Goal: Task Accomplishment & Management: Use online tool/utility

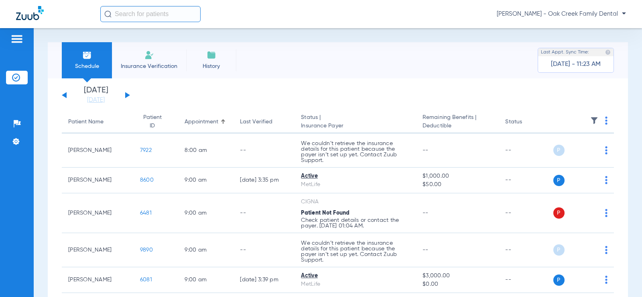
click at [127, 96] on button at bounding box center [127, 95] width 5 height 6
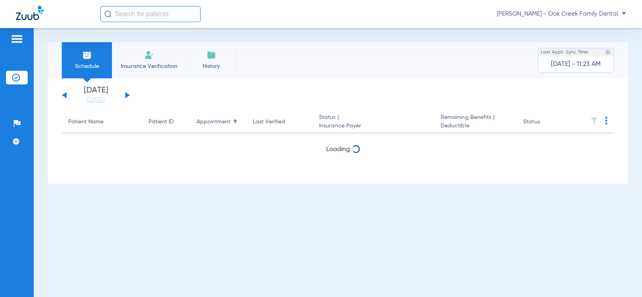
click at [127, 96] on button at bounding box center [127, 95] width 5 height 6
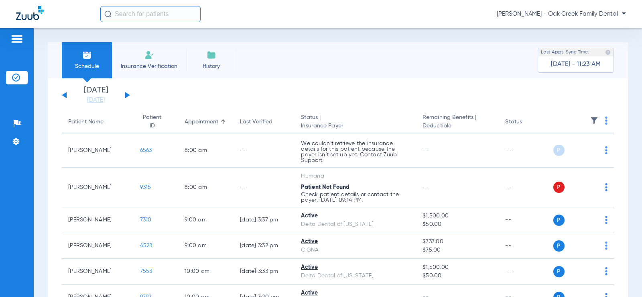
click at [127, 96] on button at bounding box center [127, 95] width 5 height 6
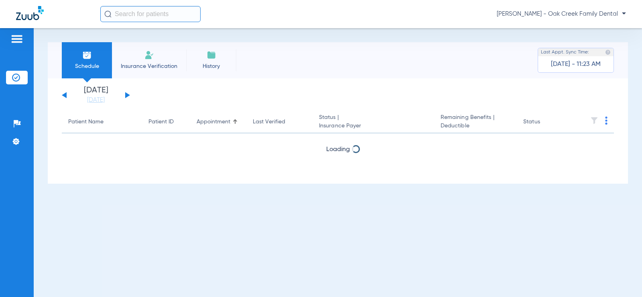
click at [127, 96] on button at bounding box center [127, 95] width 5 height 6
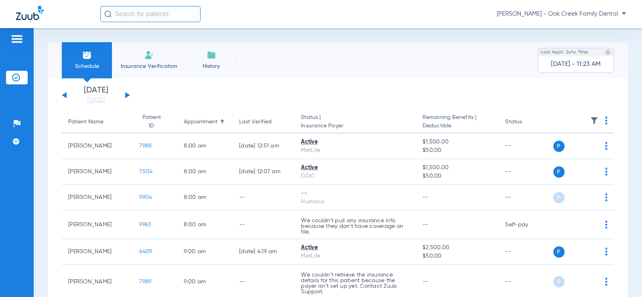
click at [136, 90] on app-single-date-navigator "[DATE] [DATE] [DATE] [DATE] [DATE] [DATE] [DATE] [DATE] [DATE] [DATE] [DATE] [D…" at bounding box center [338, 95] width 552 height 18
click at [127, 94] on button at bounding box center [127, 95] width 5 height 6
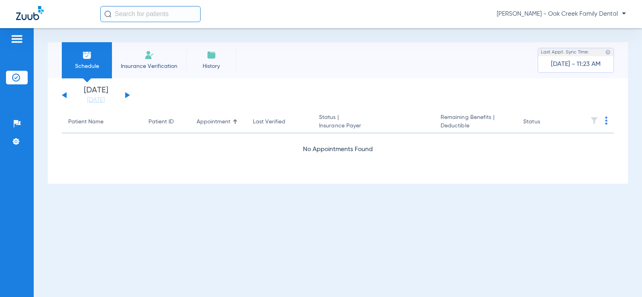
click at [126, 96] on button at bounding box center [127, 95] width 5 height 6
click at [126, 97] on button at bounding box center [127, 95] width 5 height 6
click at [127, 96] on button at bounding box center [127, 95] width 5 height 6
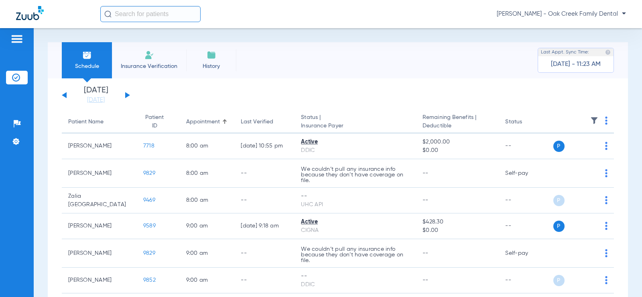
click at [66, 93] on button at bounding box center [64, 95] width 5 height 6
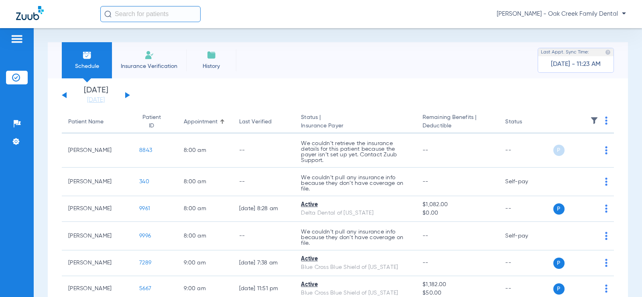
click at [605, 121] on img at bounding box center [606, 120] width 2 height 8
click at [581, 155] on button "Verify All" at bounding box center [569, 152] width 63 height 16
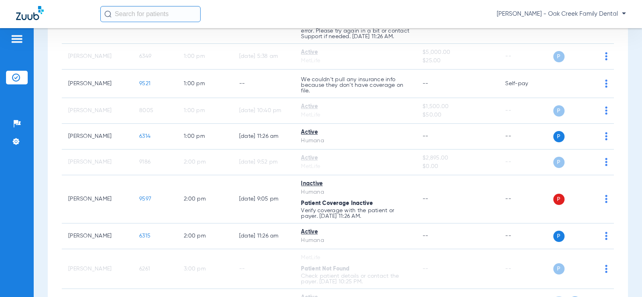
scroll to position [561, 0]
